Goal: Contribute content: Contribute content

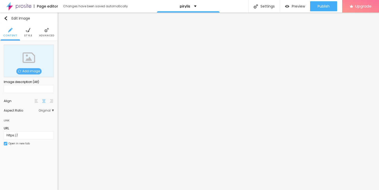
click at [34, 70] on span "Add image" at bounding box center [28, 71] width 25 height 6
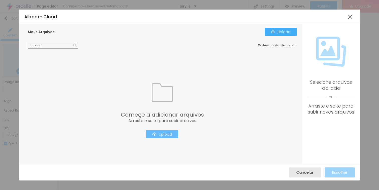
click at [160, 136] on div "Upload" at bounding box center [163, 135] width 20 height 4
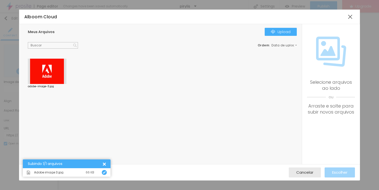
click at [53, 69] on div at bounding box center [47, 72] width 39 height 26
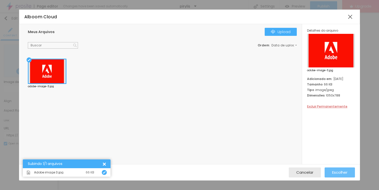
click at [341, 172] on span "Escolher" at bounding box center [340, 172] width 15 height 4
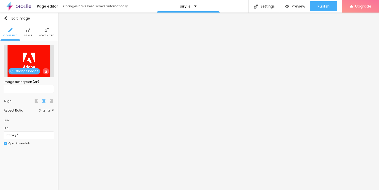
click at [26, 32] on img at bounding box center [28, 30] width 5 height 5
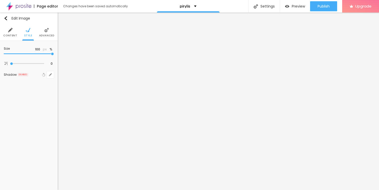
type input "95"
type input "90"
type input "85"
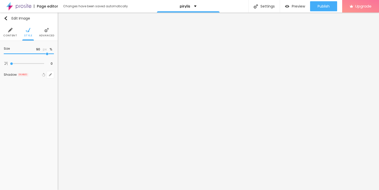
type input "85"
type input "80"
type input "75"
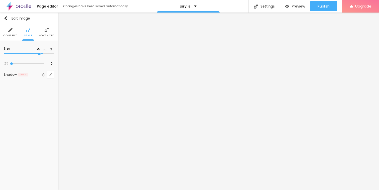
type input "70"
type input "65"
type input "60"
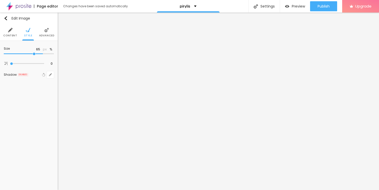
type input "60"
type input "55"
type input "50"
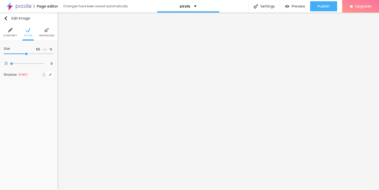
type input "45"
type input "40"
type input "35"
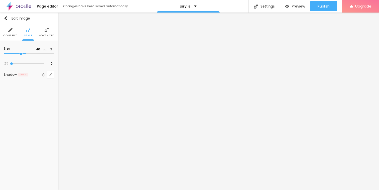
type input "35"
type input "30"
type input "25"
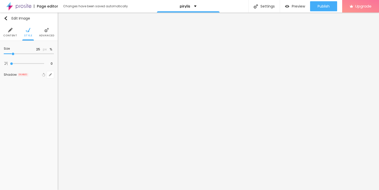
type input "20"
type input "15"
type input "10"
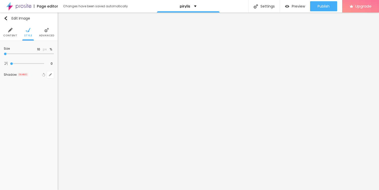
drag, startPoint x: 52, startPoint y: 54, endPoint x: 0, endPoint y: 53, distance: 52.2
type input "10"
click at [4, 53] on input "range" at bounding box center [29, 54] width 50 height 3
type input "15"
drag, startPoint x: 5, startPoint y: 53, endPoint x: 9, endPoint y: 54, distance: 3.3
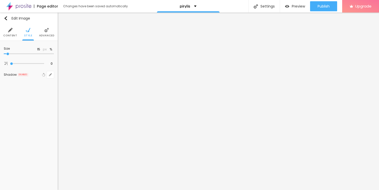
type input "15"
click at [9, 54] on input "range" at bounding box center [29, 54] width 50 height 3
type input "10"
click at [7, 54] on input "range" at bounding box center [29, 54] width 50 height 3
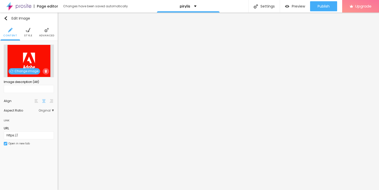
click at [45, 70] on img at bounding box center [45, 71] width 3 height 3
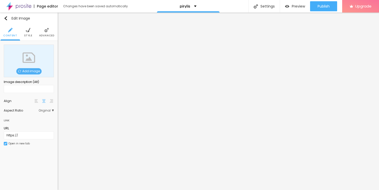
click at [32, 70] on span "Add image" at bounding box center [28, 71] width 25 height 6
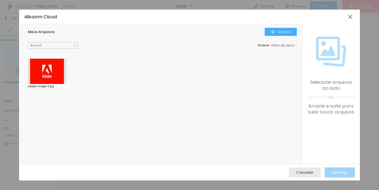
click at [53, 71] on div at bounding box center [47, 72] width 39 height 26
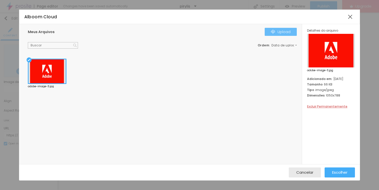
click at [280, 31] on div "Upload" at bounding box center [281, 32] width 20 height 4
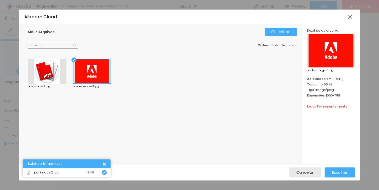
click at [48, 70] on div at bounding box center [47, 72] width 39 height 26
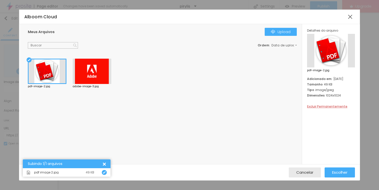
click at [341, 47] on div at bounding box center [331, 51] width 48 height 34
click at [341, 174] on span "Escolher" at bounding box center [340, 172] width 15 height 4
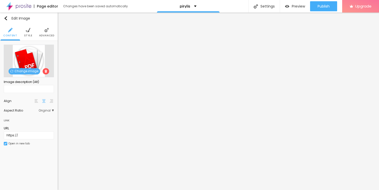
click at [29, 35] on span "Style" at bounding box center [28, 35] width 8 height 3
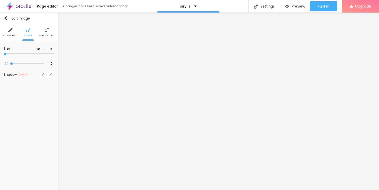
type input "15"
type input "20"
type input "25"
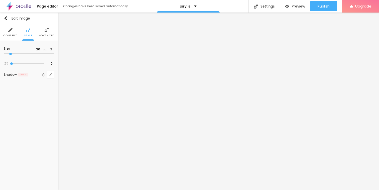
type input "25"
type input "30"
type input "35"
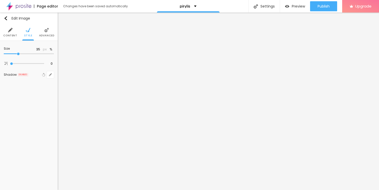
type input "30"
type input "25"
type input "20"
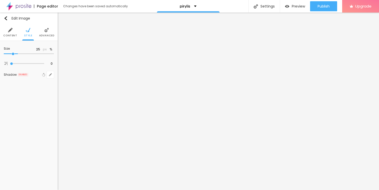
type input "20"
type input "15"
type input "10"
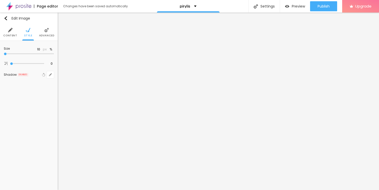
drag, startPoint x: 5, startPoint y: 53, endPoint x: 0, endPoint y: 54, distance: 5.2
click at [4, 54] on input "range" at bounding box center [29, 54] width 50 height 3
click at [6, 19] on img "button" at bounding box center [6, 18] width 4 height 4
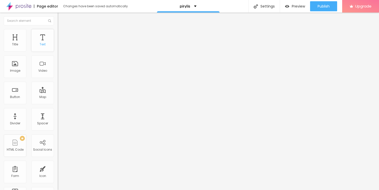
click at [40, 44] on div "Text" at bounding box center [43, 45] width 6 height 4
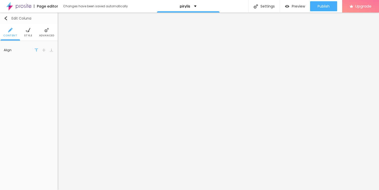
click at [8, 18] on div "Edit Coluna" at bounding box center [18, 18] width 28 height 4
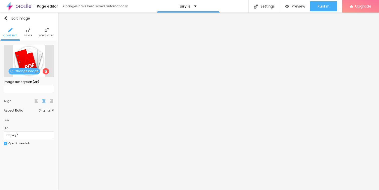
click at [47, 71] on img at bounding box center [45, 71] width 3 height 3
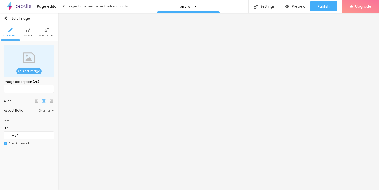
click at [35, 73] on span "Add image" at bounding box center [28, 71] width 25 height 6
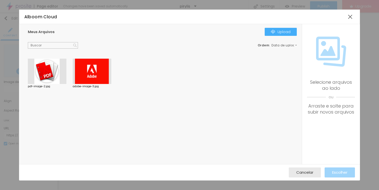
click at [94, 77] on div at bounding box center [92, 72] width 39 height 26
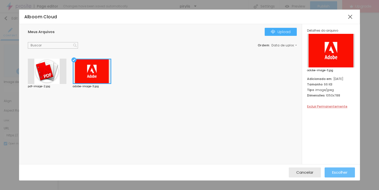
click at [341, 173] on span "Escolher" at bounding box center [340, 172] width 15 height 4
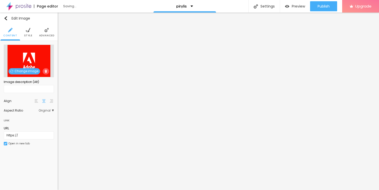
click at [30, 33] on li "Style" at bounding box center [28, 32] width 8 height 17
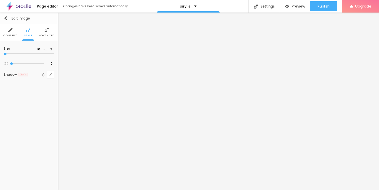
click at [6, 20] on img "button" at bounding box center [6, 18] width 4 height 4
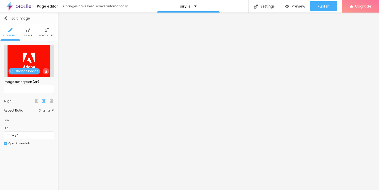
click at [7, 17] on img "button" at bounding box center [6, 18] width 4 height 4
click at [26, 36] on span "Style" at bounding box center [28, 35] width 8 height 3
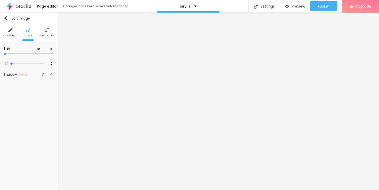
type input "15"
click at [7, 54] on input "range" at bounding box center [29, 54] width 50 height 3
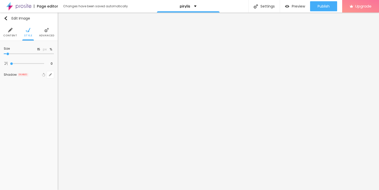
type input "10"
click at [6, 54] on input "range" at bounding box center [29, 54] width 50 height 3
click at [7, 54] on input "range" at bounding box center [29, 54] width 50 height 3
type input "15"
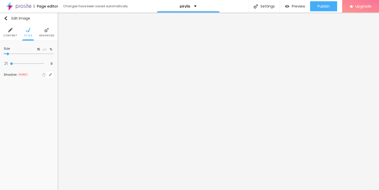
type input "15"
click at [8, 54] on input "range" at bounding box center [29, 54] width 50 height 3
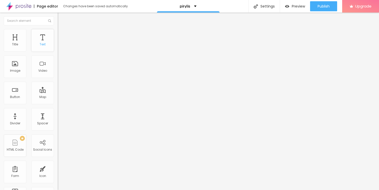
click at [45, 42] on div "Text" at bounding box center [42, 40] width 23 height 23
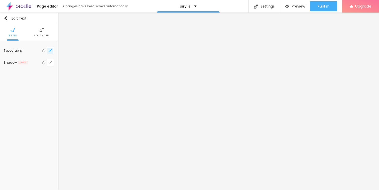
click at [51, 49] on icon "button" at bounding box center [51, 49] width 1 height 1
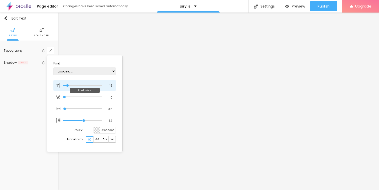
type input "1"
type input "17"
type input "1"
type input "18"
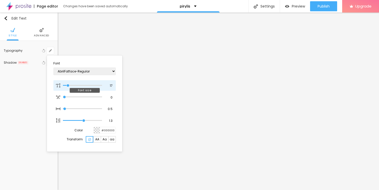
type input "18"
type input "1"
type input "19"
type input "1"
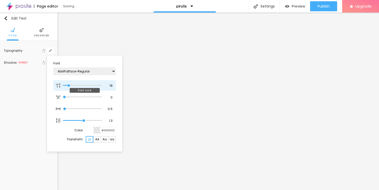
type input "20"
type input "1"
type input "21"
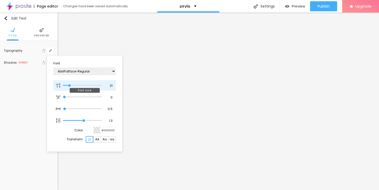
type input "1"
type input "22"
type input "1"
type input "23"
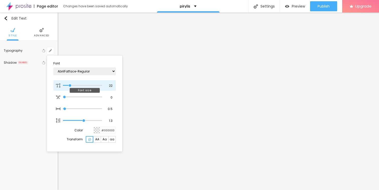
type input "23"
type input "1"
type input "24"
type input "1"
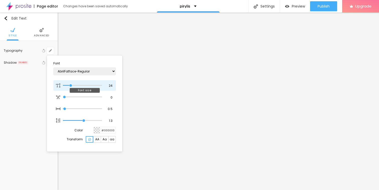
type input "25"
type input "1"
drag, startPoint x: 68, startPoint y: 85, endPoint x: 71, endPoint y: 85, distance: 3.5
type input "25"
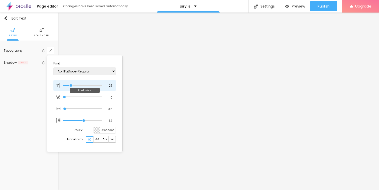
click at [71, 85] on input "range" at bounding box center [82, 85] width 39 height 3
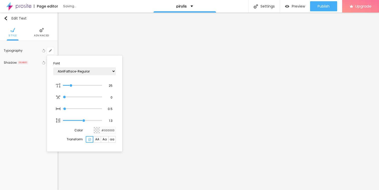
type input "1"
click at [190, 159] on div at bounding box center [189, 95] width 379 height 190
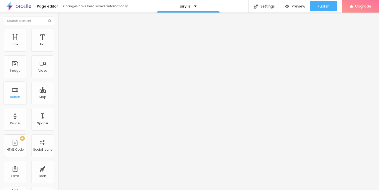
click at [18, 95] on div "Button" at bounding box center [15, 97] width 10 height 4
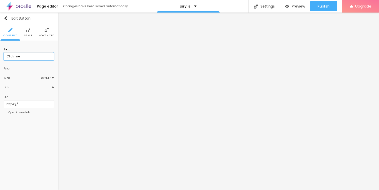
drag, startPoint x: 25, startPoint y: 56, endPoint x: 1, endPoint y: 56, distance: 23.6
click at [1, 56] on div "Text Click me Align Size Default Small Default Big Link URL https:// Open in ne…" at bounding box center [29, 82] width 58 height 83
paste input "→ VIEW DOCUMENT HERE"
type input "→ VIEW DOCUMENT HERE"
drag, startPoint x: 21, startPoint y: 103, endPoint x: 4, endPoint y: 103, distance: 17.8
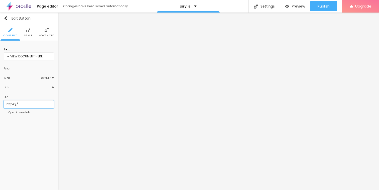
click at [3, 103] on div "Text → VIEW DOCUMENT HERE Align Size Default Small Default Big Link URL https:/…" at bounding box center [29, 82] width 58 height 83
paste input "[URL][DOMAIN_NAME]"
type input "[URL][DOMAIN_NAME]"
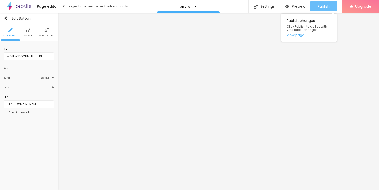
click at [324, 8] on span "Publish" at bounding box center [324, 6] width 12 height 4
